Goal: Check status: Check status

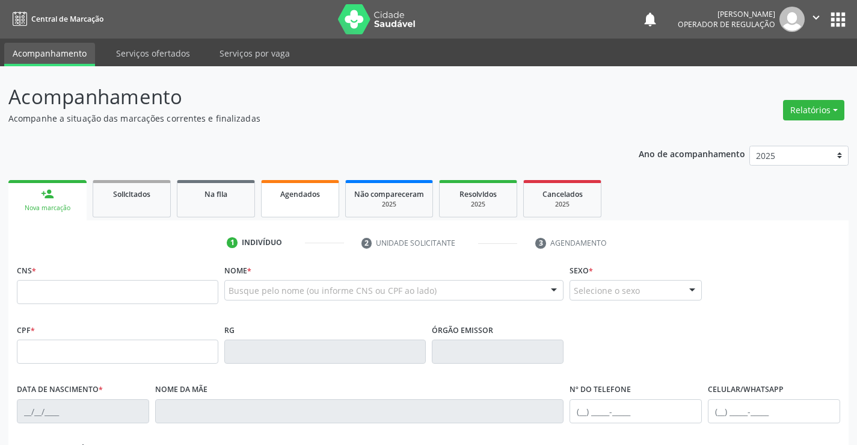
click at [290, 185] on link "Agendados" at bounding box center [300, 198] width 78 height 37
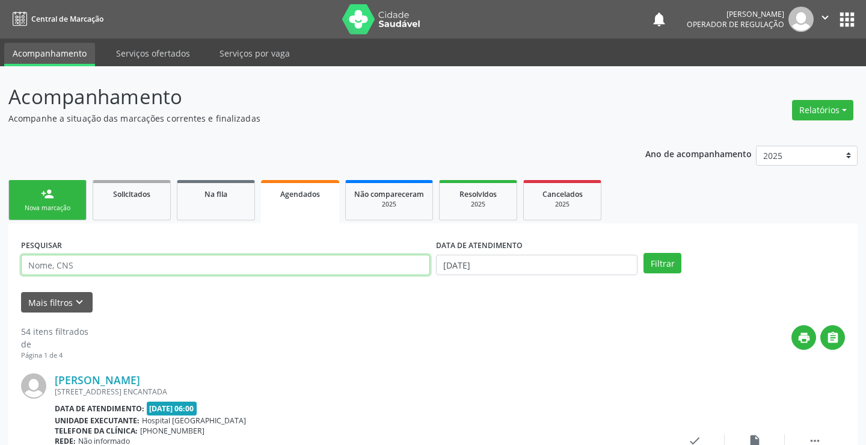
click at [110, 264] on input "text" at bounding box center [225, 265] width 409 height 20
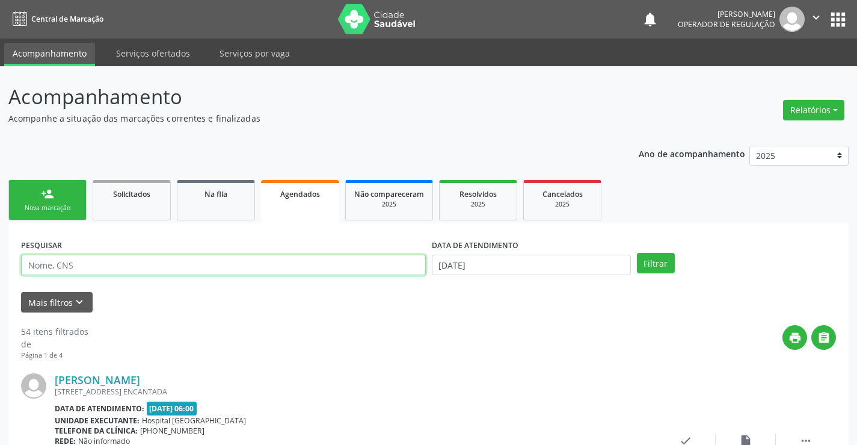
click at [110, 264] on input "text" at bounding box center [223, 265] width 405 height 20
type input "705804451211636"
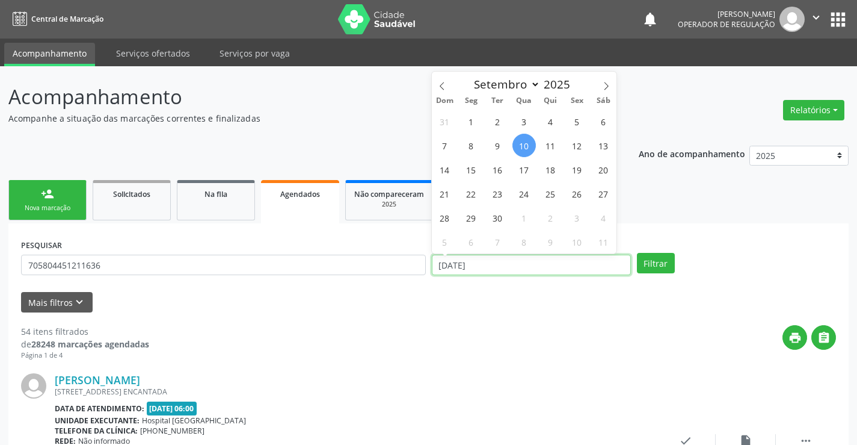
click at [497, 262] on input "[DATE]" at bounding box center [531, 265] width 199 height 20
click at [464, 266] on input "[DATE]" at bounding box center [531, 265] width 199 height 20
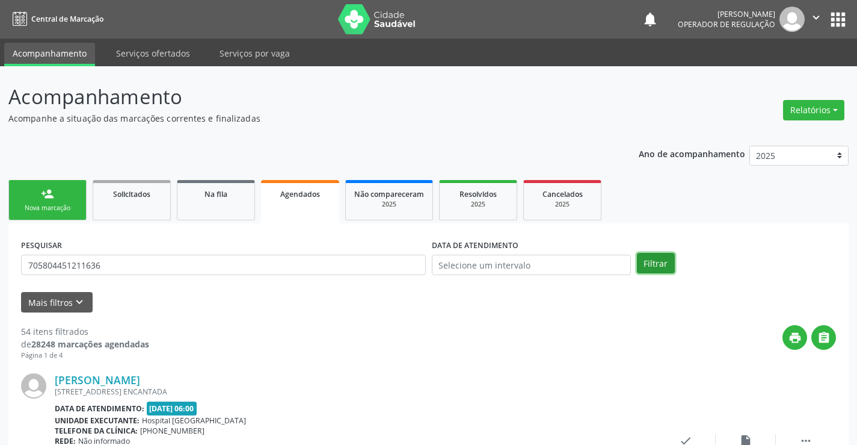
click at [641, 260] on button "Filtrar" at bounding box center [656, 263] width 38 height 20
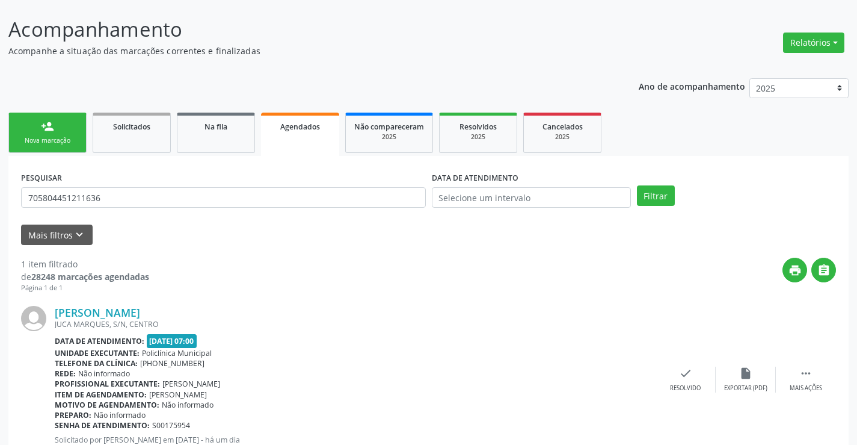
scroll to position [110, 0]
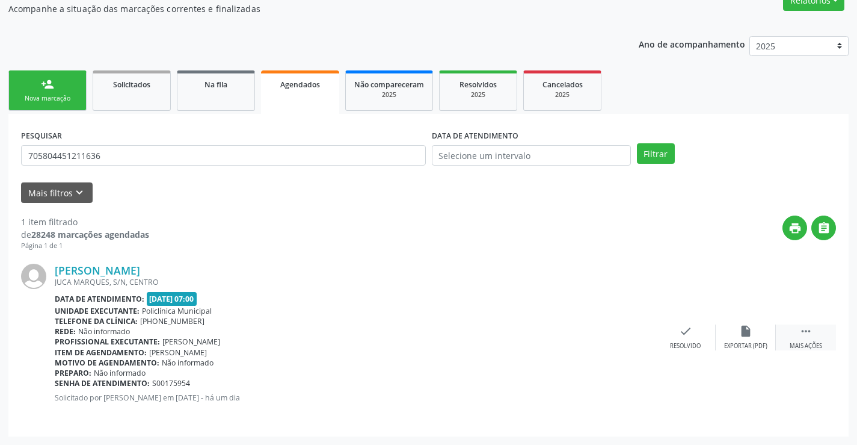
click at [803, 332] on icon "" at bounding box center [806, 330] width 13 height 13
click at [573, 342] on div "Imprimir" at bounding box center [565, 346] width 27 height 8
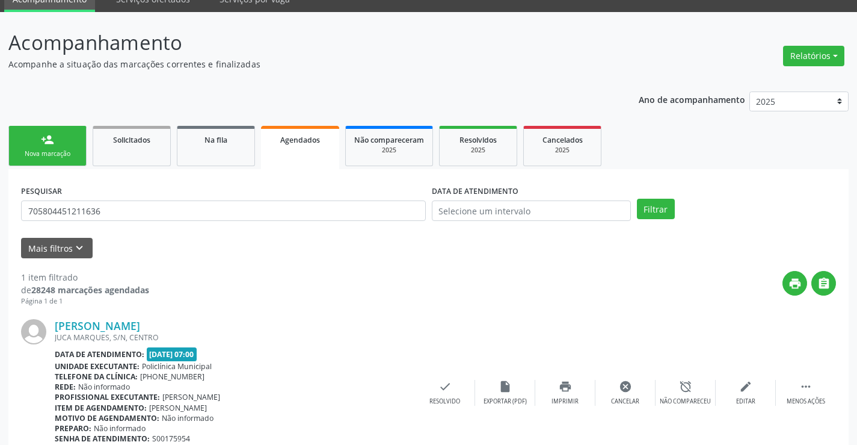
scroll to position [0, 0]
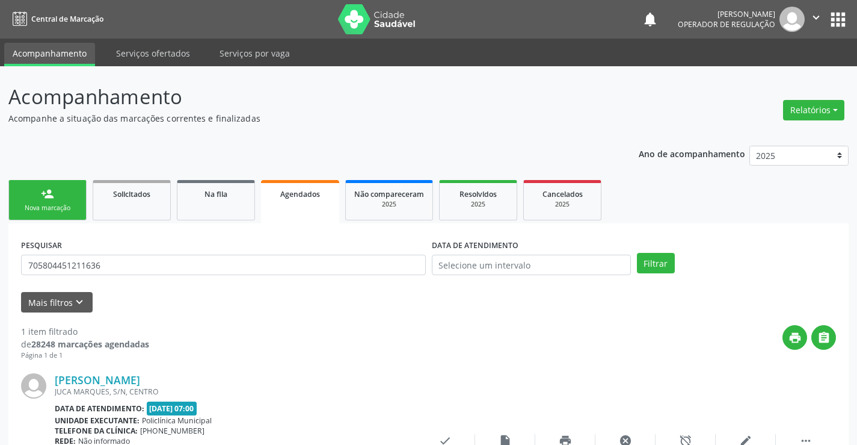
click at [817, 16] on icon "" at bounding box center [816, 17] width 13 height 13
click at [763, 75] on link "Sair" at bounding box center [785, 73] width 83 height 17
